Goal: Task Accomplishment & Management: Complete application form

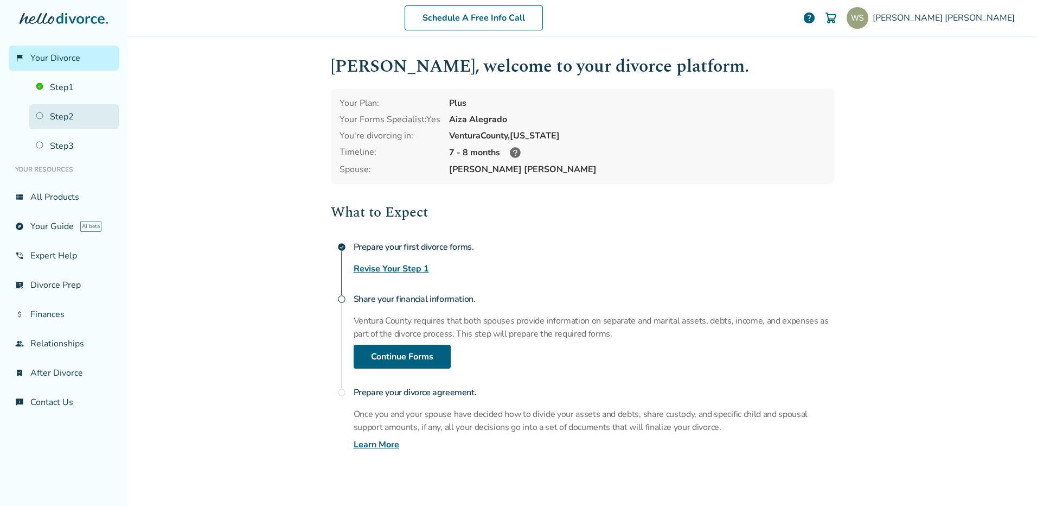
click at [43, 114] on link "Step 2" at bounding box center [73, 116] width 89 height 25
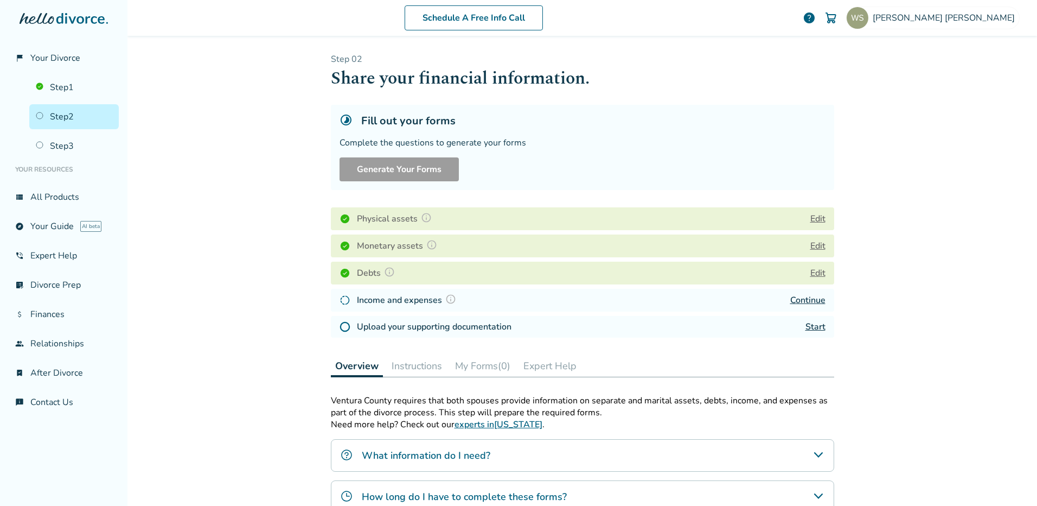
click at [804, 299] on link "Continue" at bounding box center [807, 300] width 35 height 12
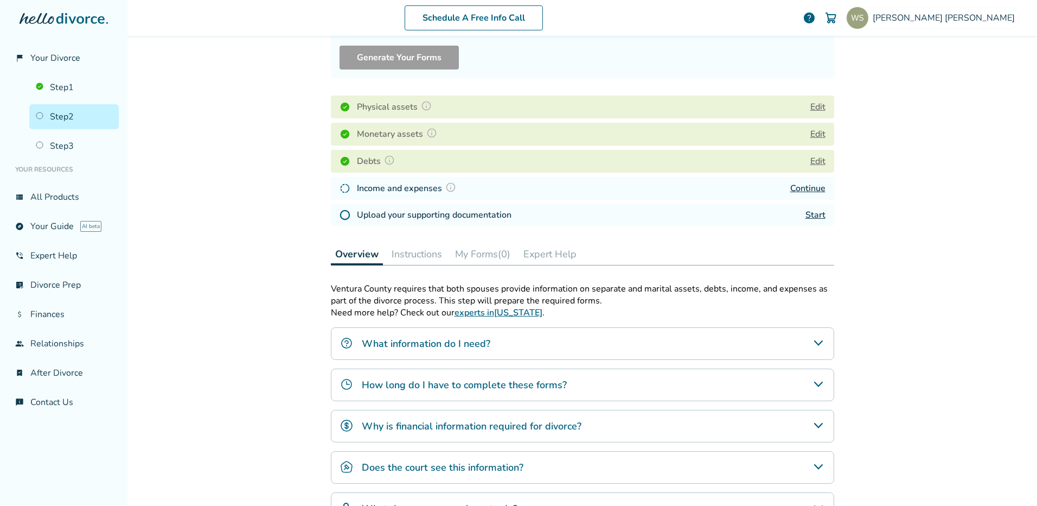
scroll to position [108, 0]
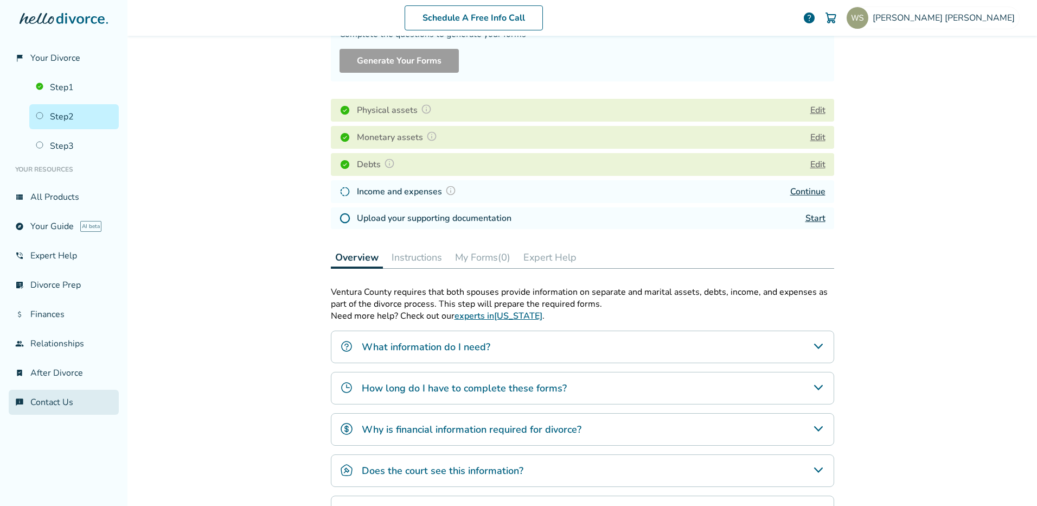
click at [58, 400] on link "chat_info Contact Us" at bounding box center [64, 401] width 110 height 25
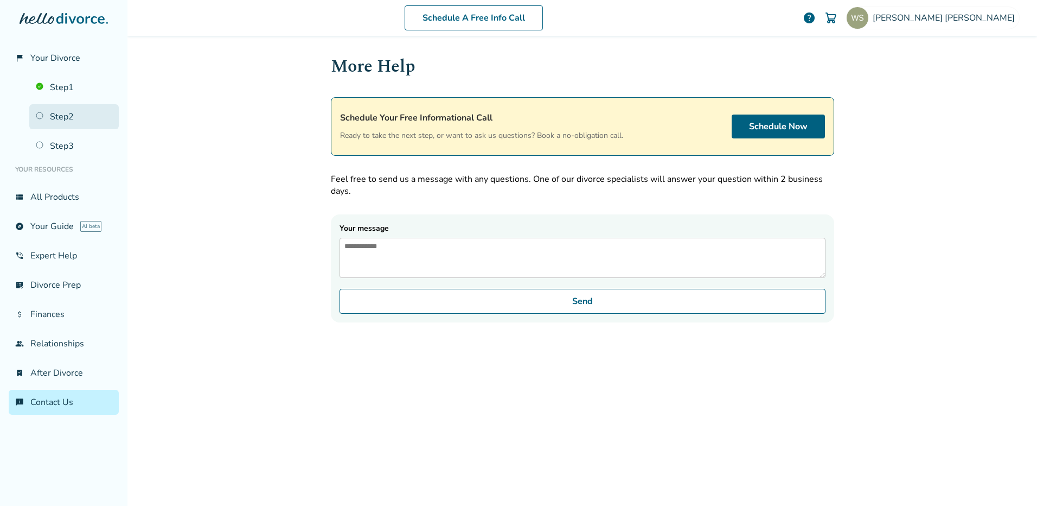
click at [36, 116] on link "Step 2" at bounding box center [73, 116] width 89 height 25
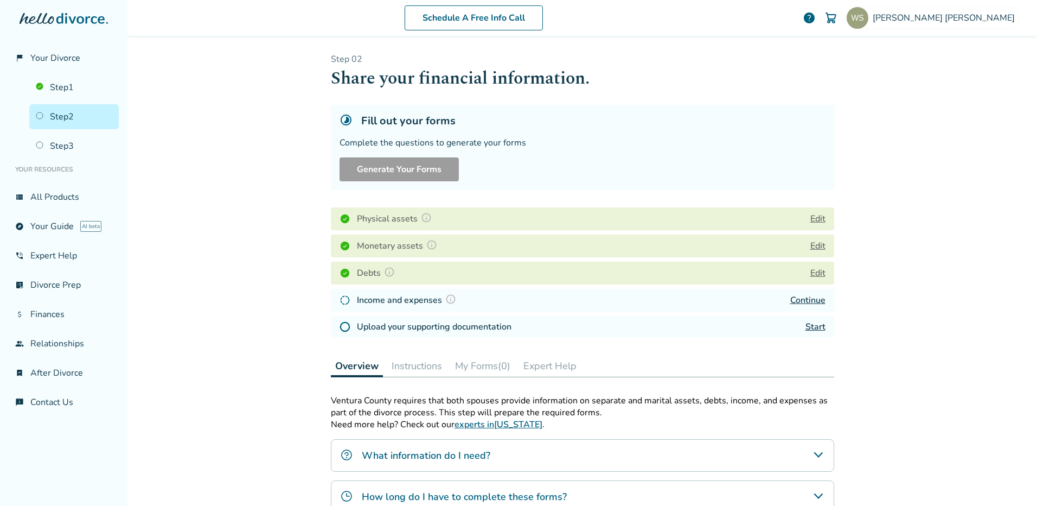
click at [797, 301] on link "Continue" at bounding box center [807, 300] width 35 height 12
